Goal: Task Accomplishment & Management: Use online tool/utility

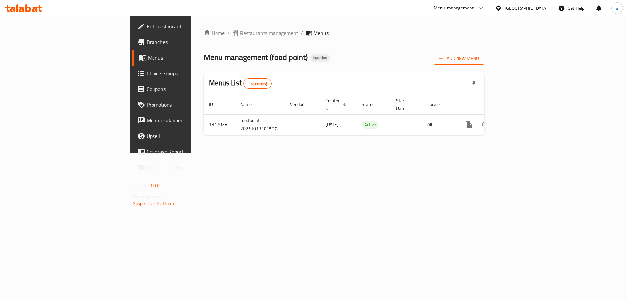
click at [479, 62] on span "Add New Menu" at bounding box center [459, 58] width 40 height 8
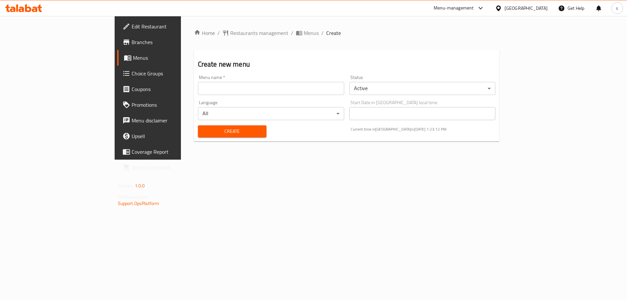
click at [213, 91] on input "text" at bounding box center [271, 88] width 146 height 13
type input "[DATE]"
click at [198, 125] on button "Create" at bounding box center [232, 131] width 69 height 12
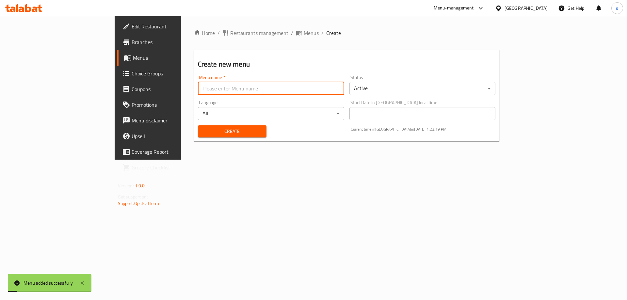
click at [133, 59] on span "Menus" at bounding box center [173, 58] width 81 height 8
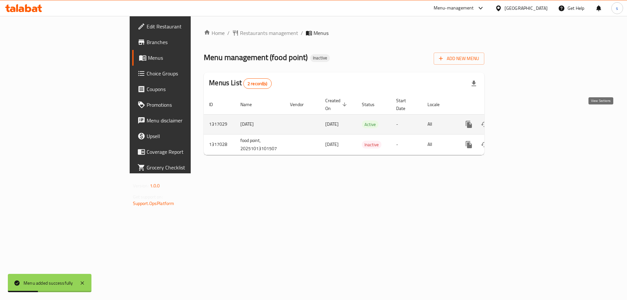
click at [523, 119] on link "enhanced table" at bounding box center [516, 125] width 16 height 16
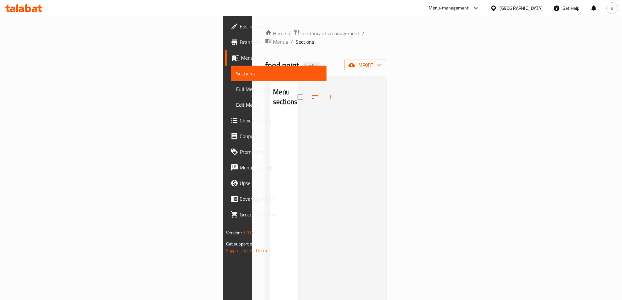
click at [240, 28] on span "Edit Restaurant" at bounding box center [281, 27] width 82 height 8
